Goal: Navigation & Orientation: Go to known website

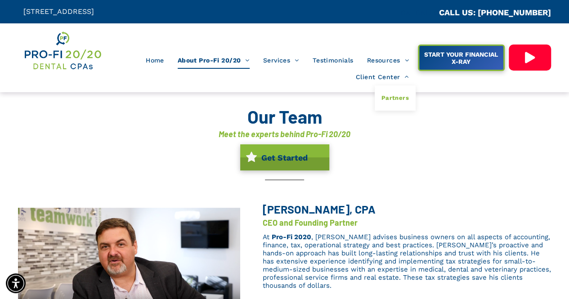
click at [383, 91] on link "Partners" at bounding box center [395, 97] width 41 height 25
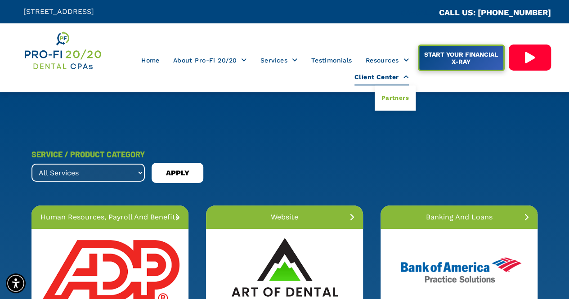
click at [391, 79] on span "Client Center" at bounding box center [382, 77] width 54 height 17
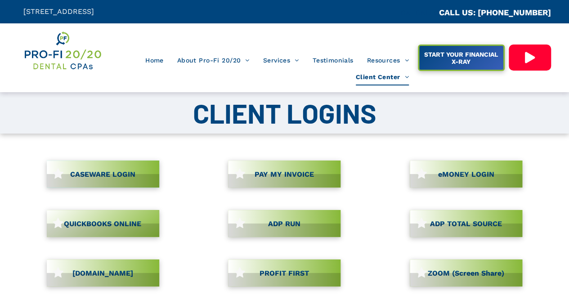
click at [131, 168] on span "CASEWARE LOGIN" at bounding box center [103, 175] width 72 height 18
